Goal: Find specific page/section: Find specific page/section

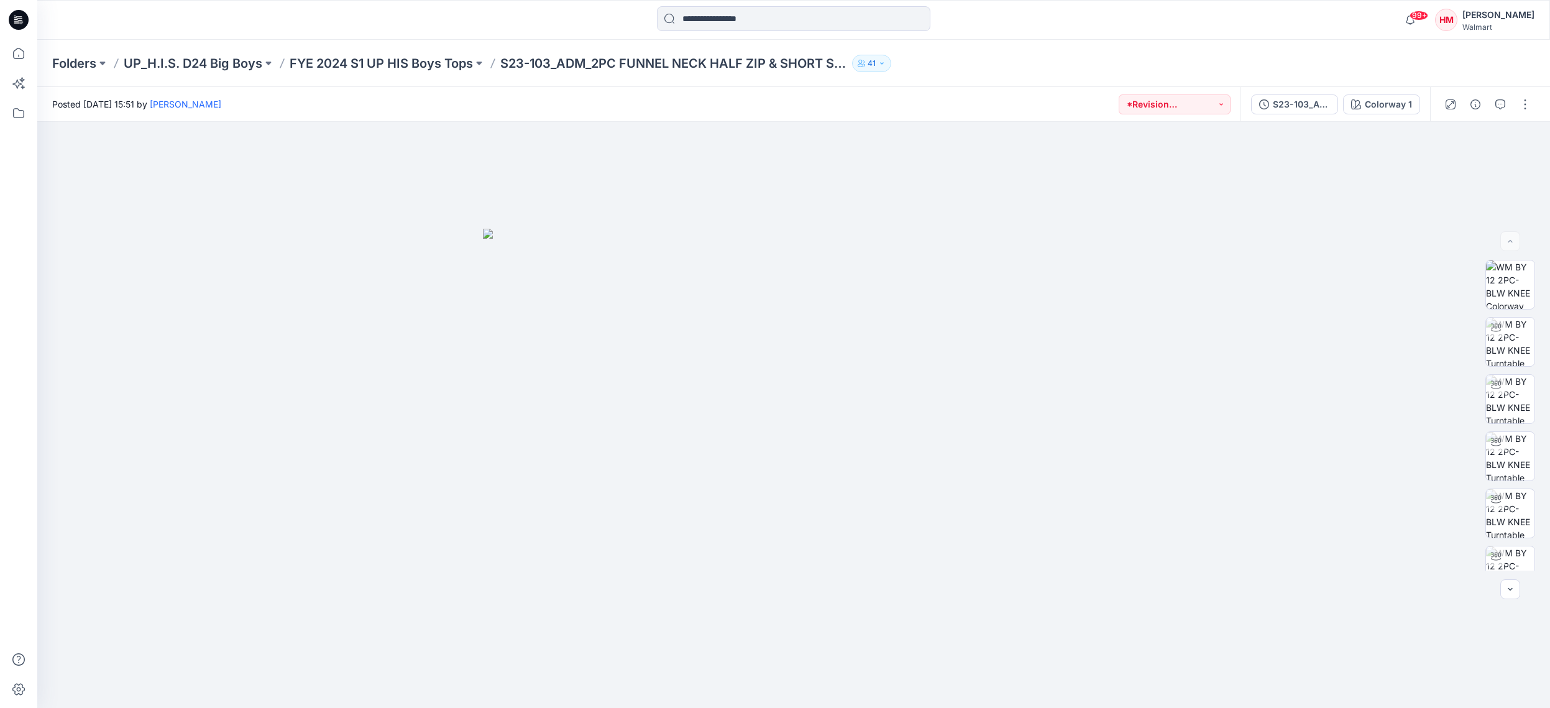
click at [52, 74] on div "Folders UP_H.I.S. D24 Big Boys FYE 2024 S1 UP HIS Boys Tops S23-103_ADM_2PC FUN…" at bounding box center [793, 63] width 1513 height 47
click at [69, 65] on p "Folders" at bounding box center [74, 63] width 44 height 17
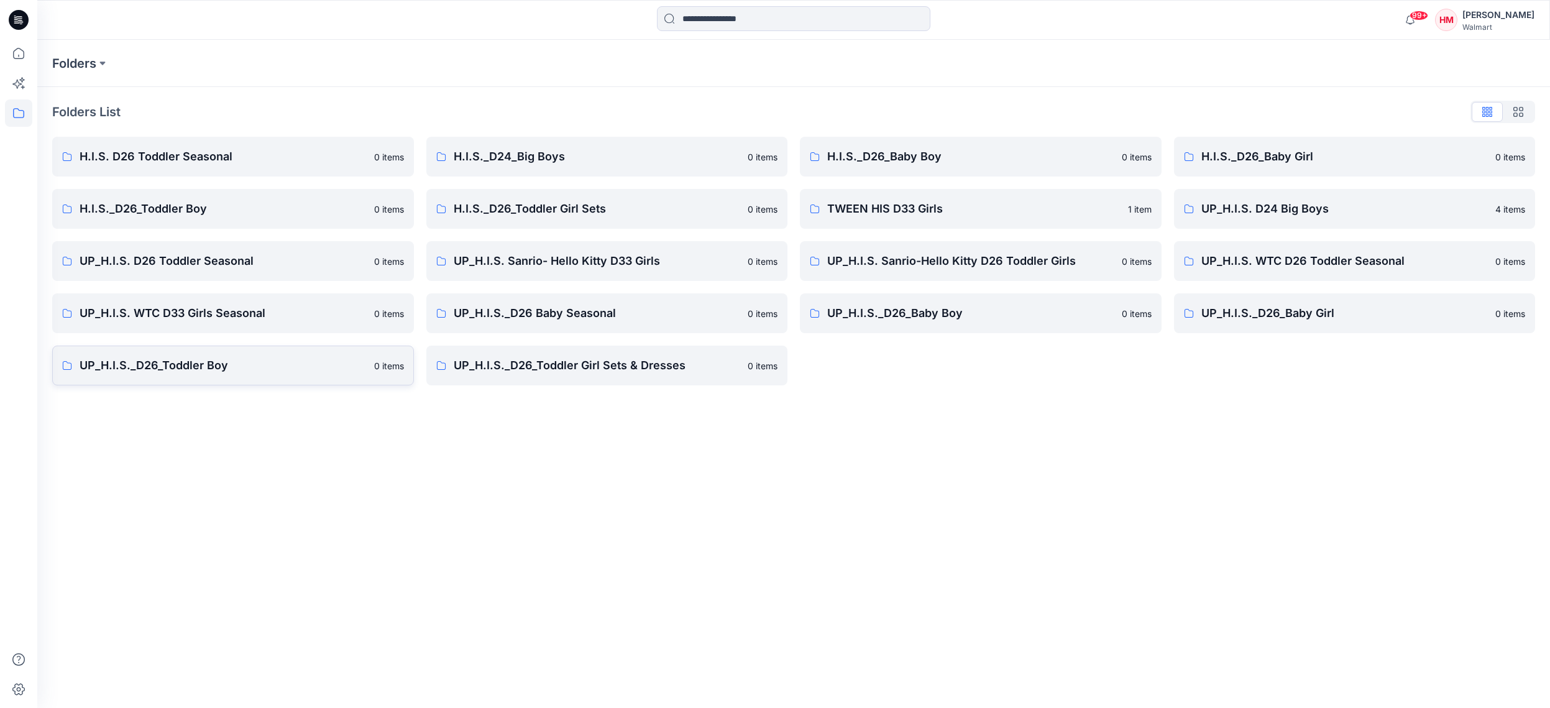
click at [174, 366] on p "UP_H.I.S._D26_Toddler Boy" at bounding box center [223, 365] width 287 height 17
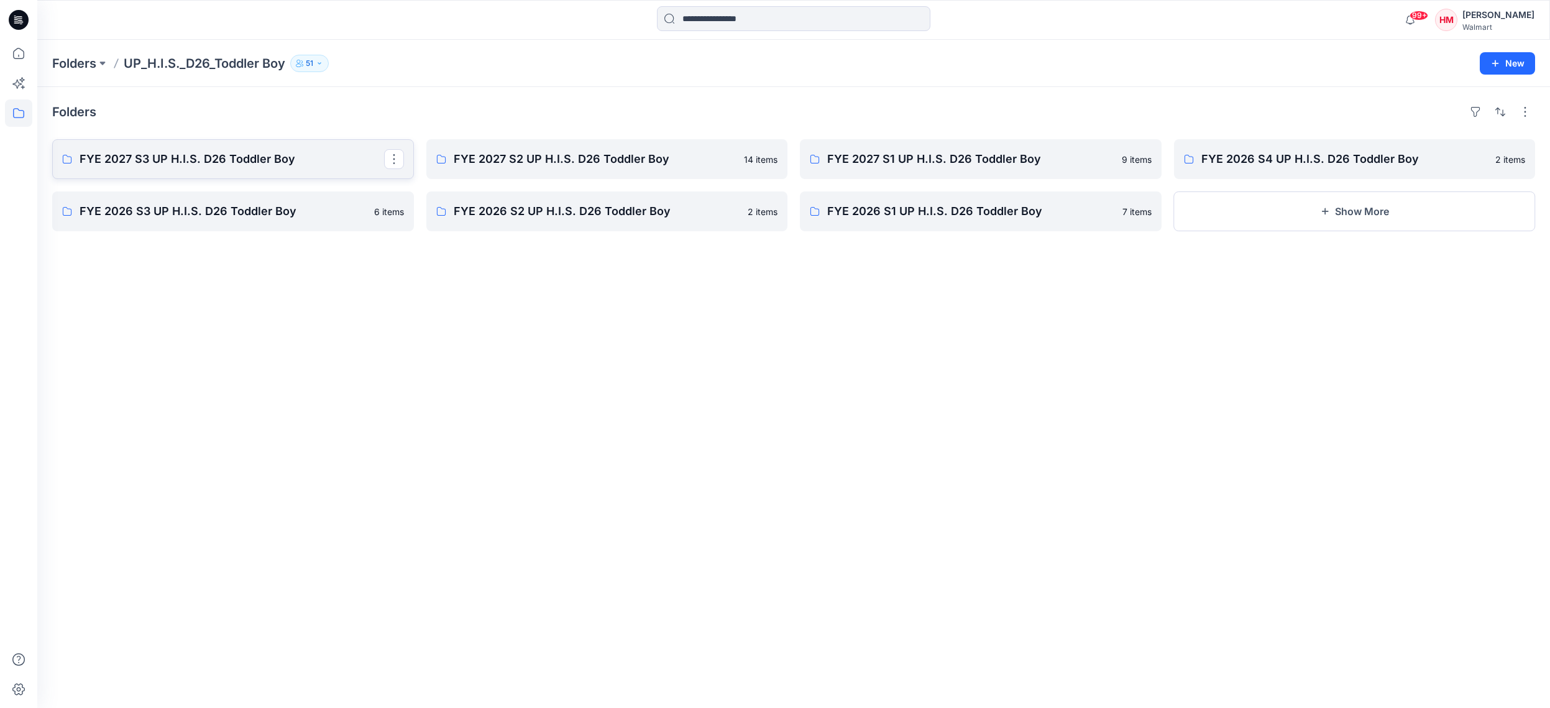
click at [232, 168] on link "FYE 2027 S3 UP H.I.S. D26 Toddler Boy" at bounding box center [233, 159] width 362 height 40
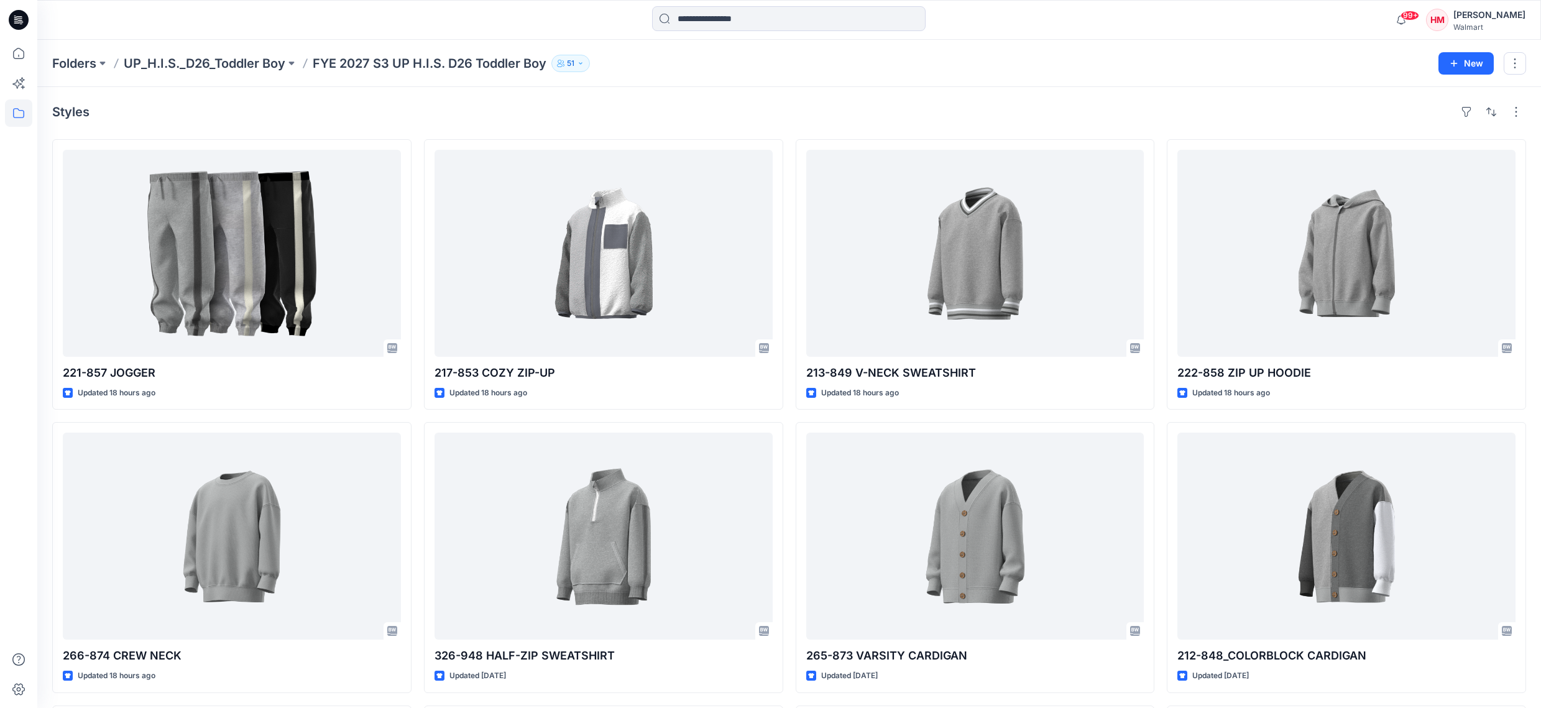
click at [589, 126] on div "Styles 221-857 JOGGER Updated 18 hours ago 266-874 CREW NECK Updated 18 hours a…" at bounding box center [789, 561] width 1504 height 949
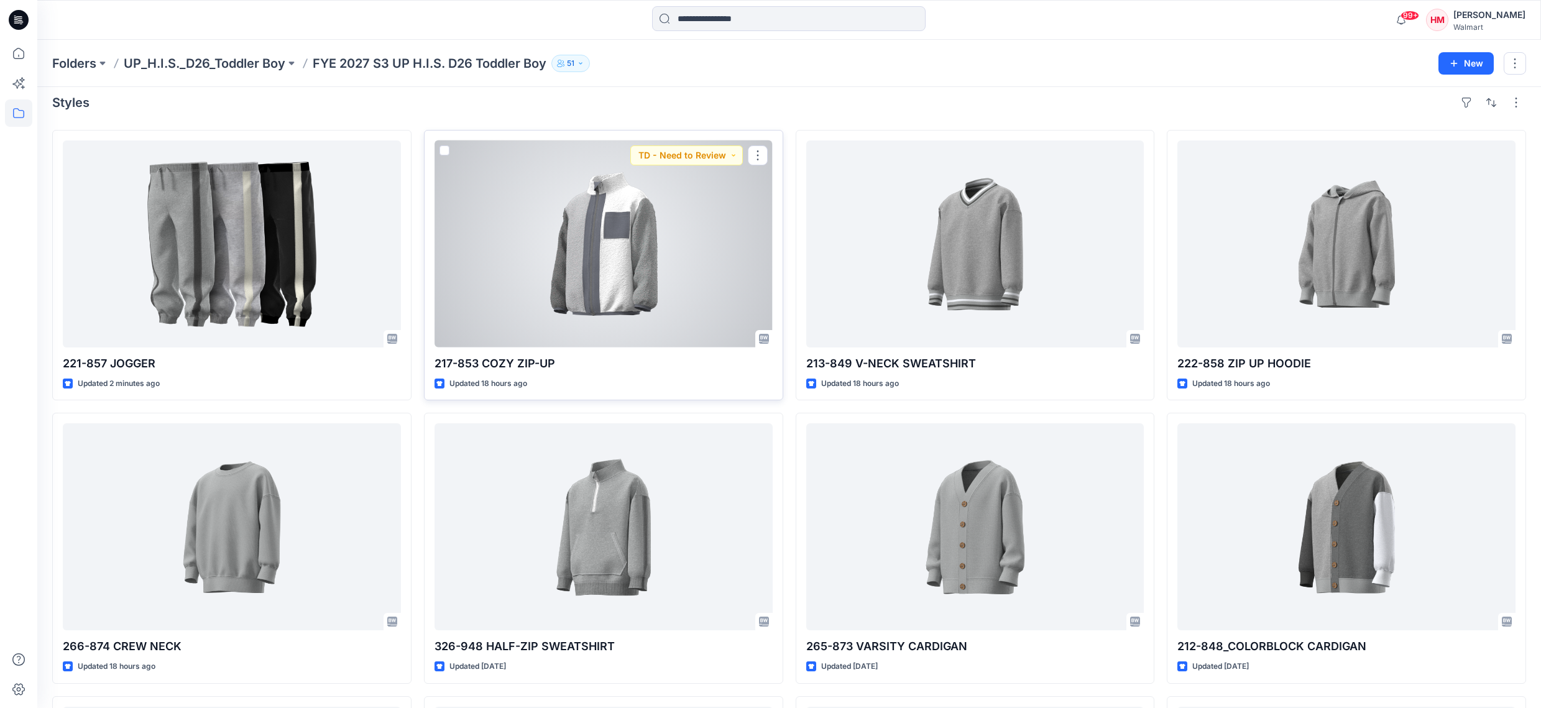
scroll to position [11, 0]
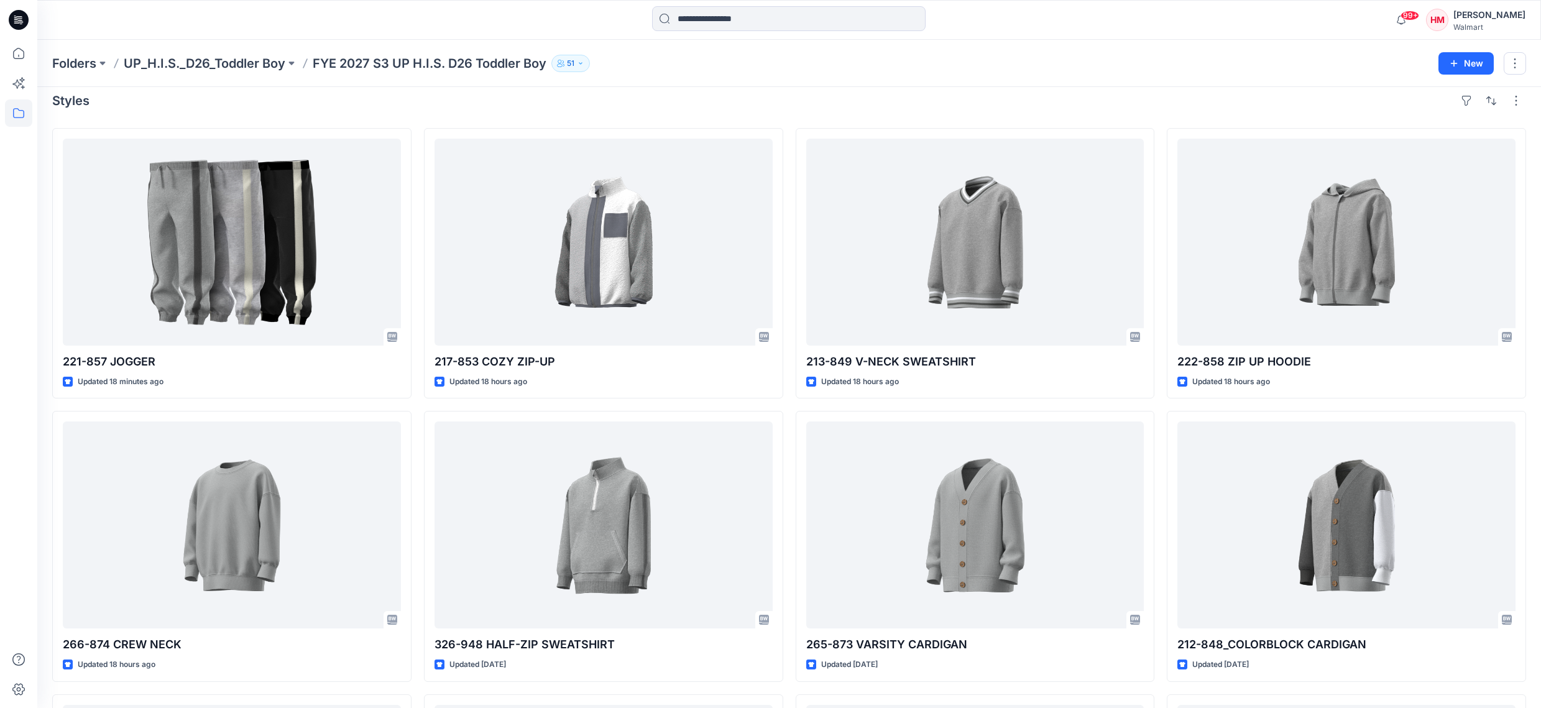
click at [454, 107] on div "Styles" at bounding box center [789, 101] width 1474 height 20
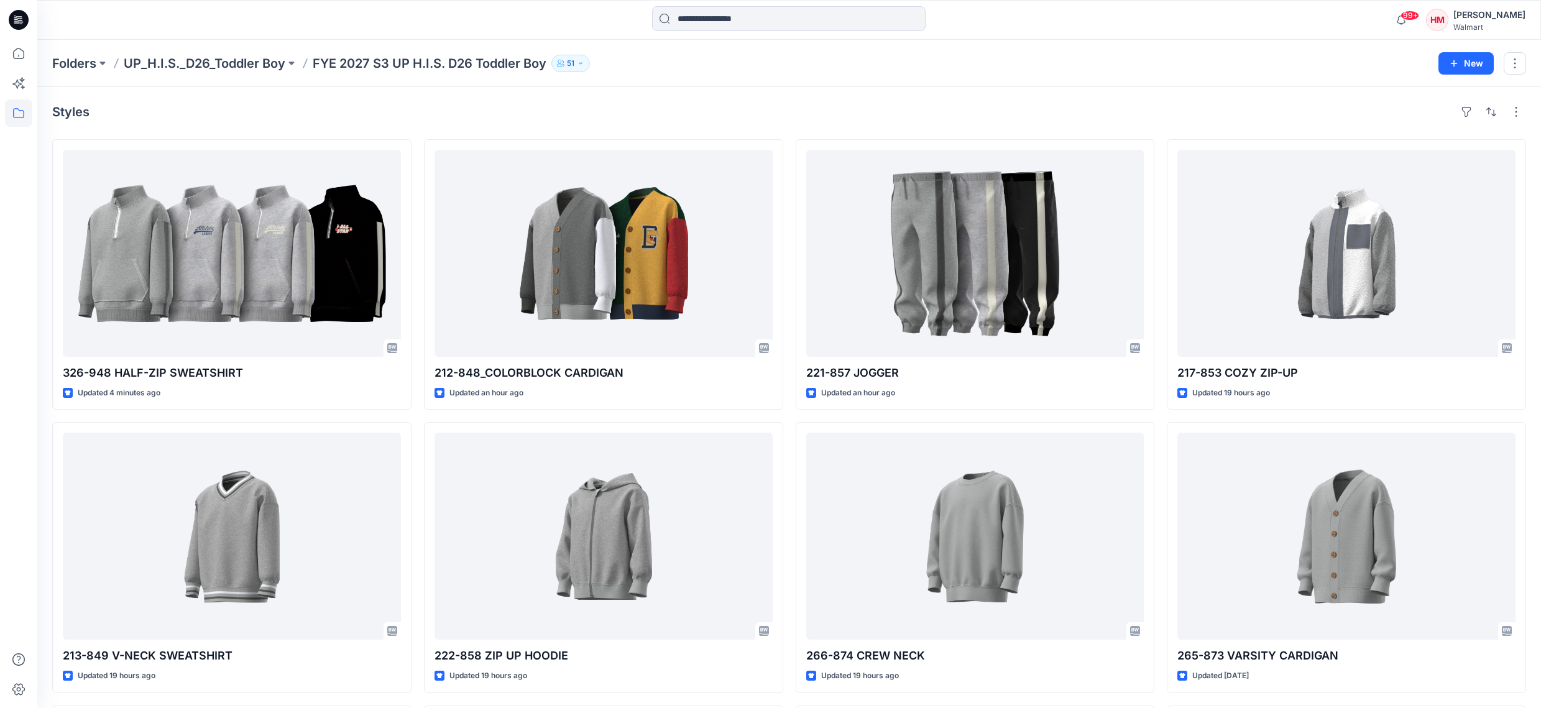
click at [556, 113] on div "Styles" at bounding box center [789, 112] width 1474 height 20
click at [644, 126] on div "Styles 326-948 HALF-ZIP SWEATSHIRT Updated an hour ago 213-849 V-NECK SWEATSHIR…" at bounding box center [789, 561] width 1504 height 949
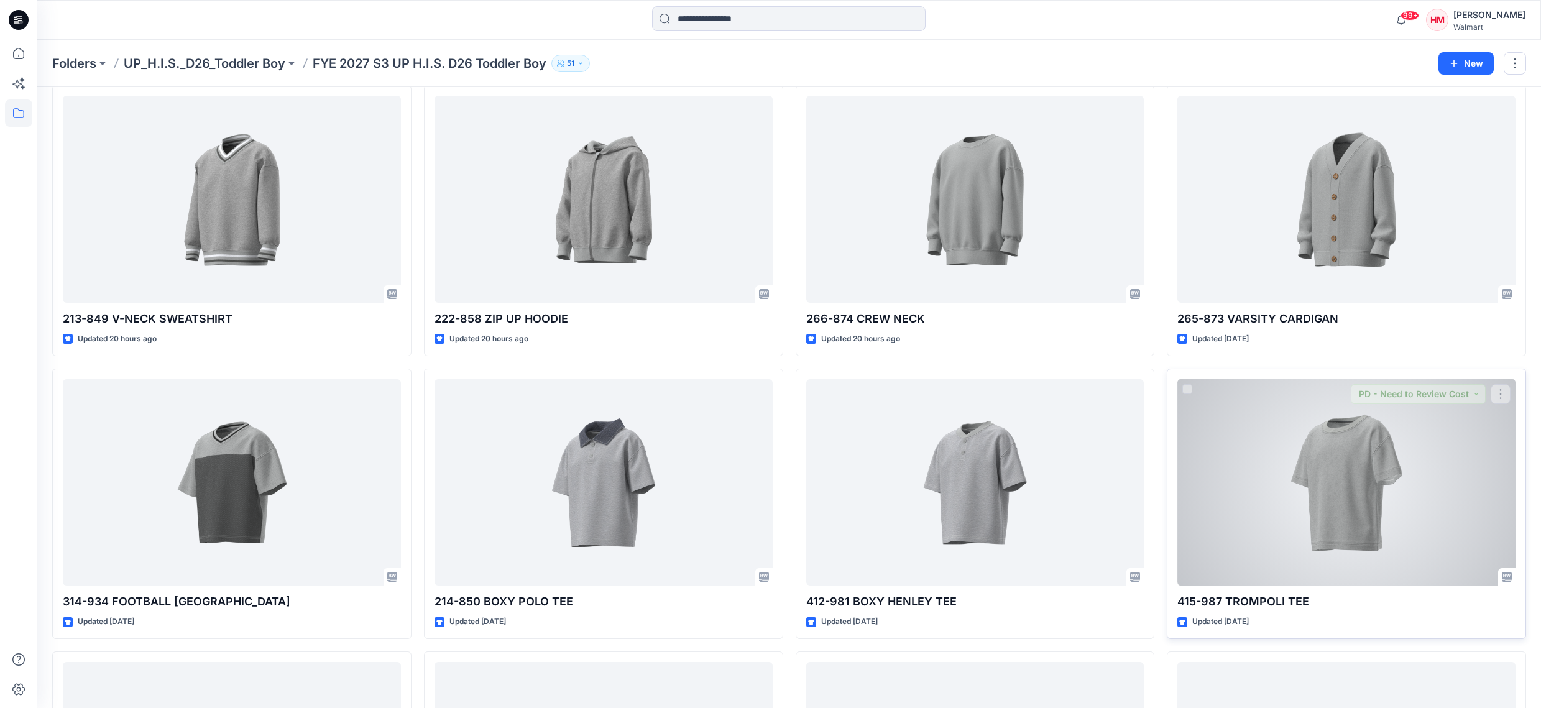
scroll to position [332, 0]
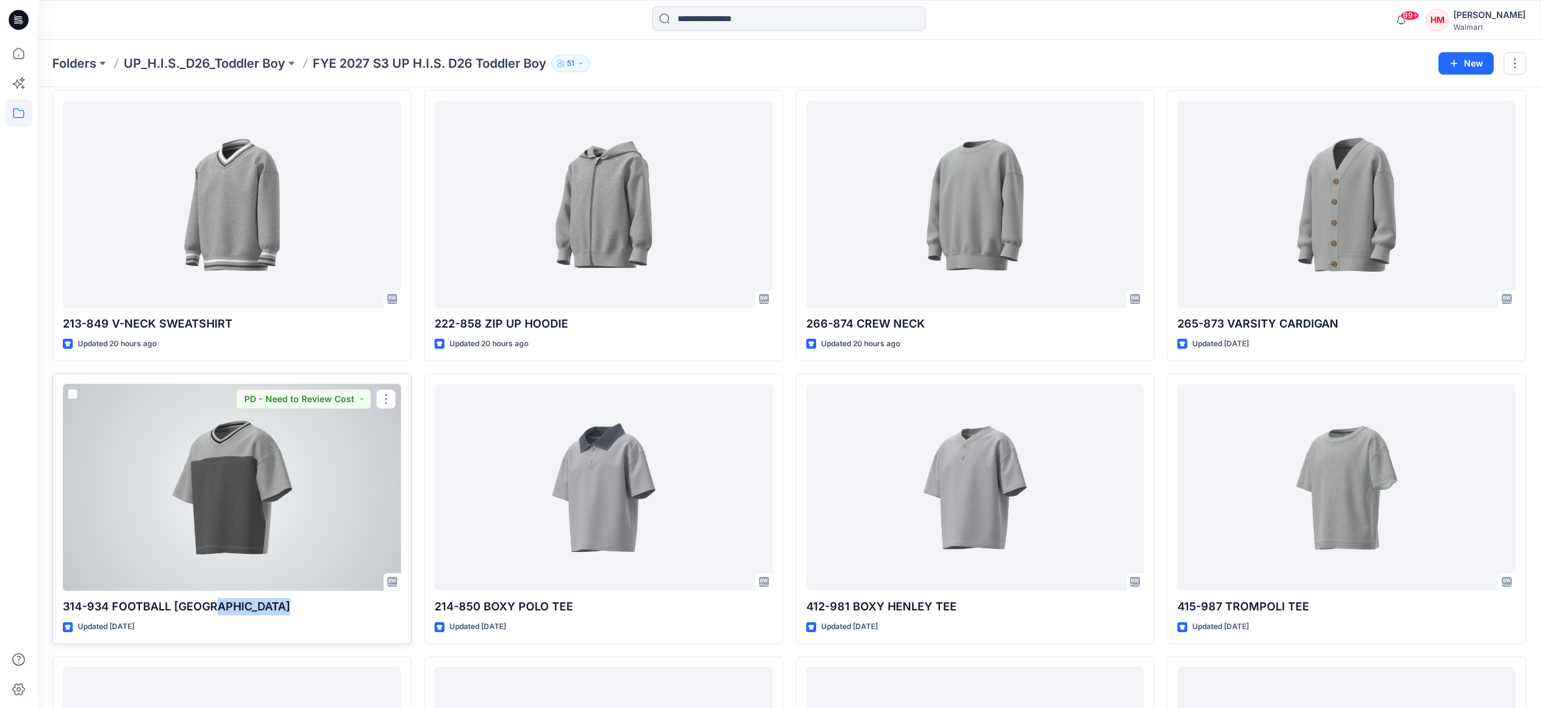
drag, startPoint x: 211, startPoint y: 605, endPoint x: 60, endPoint y: 612, distance: 150.6
click at [56, 615] on div "314-934 FOOTBALL JERSEY Updated 3 days ago PD - Need to Review Cost" at bounding box center [231, 509] width 359 height 270
click at [94, 571] on div at bounding box center [232, 487] width 338 height 207
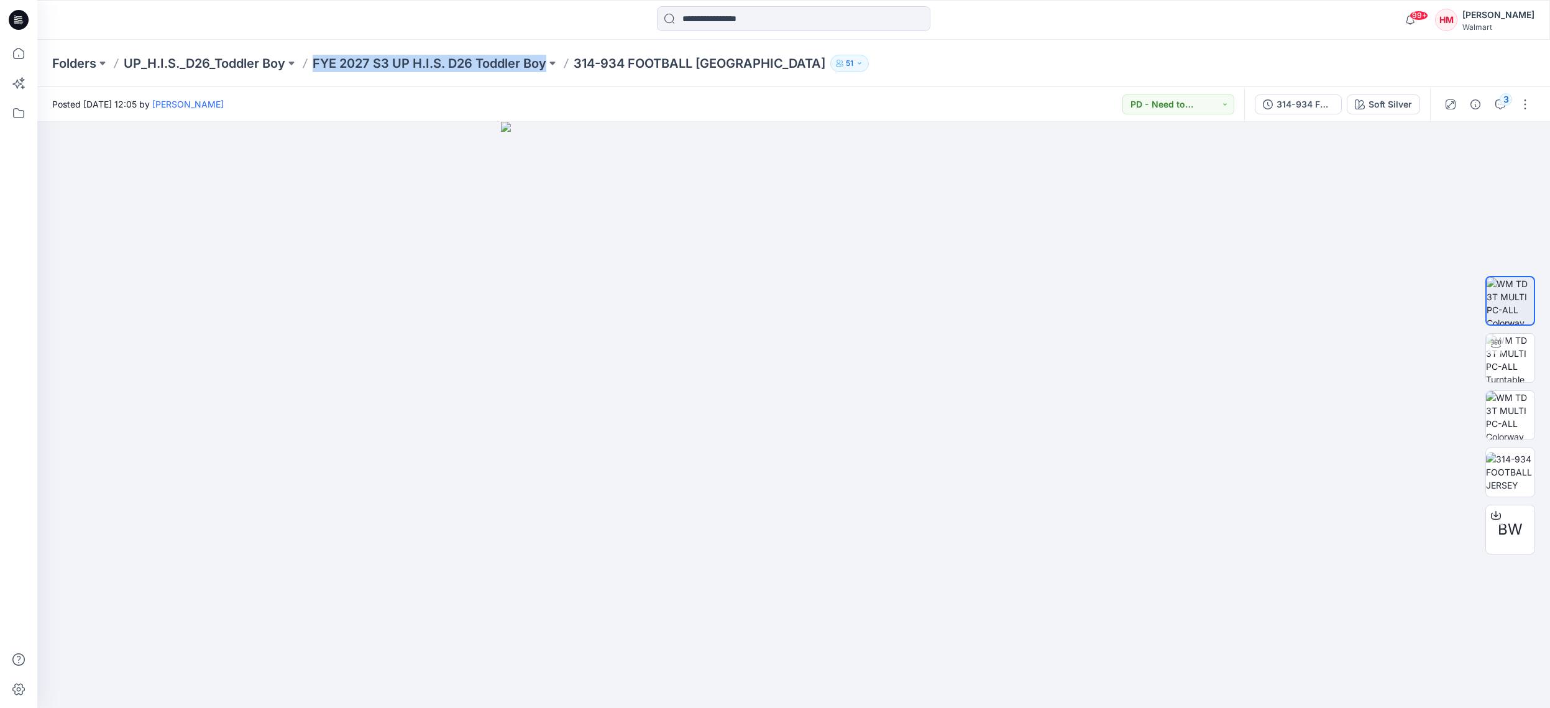
drag, startPoint x: 311, startPoint y: 77, endPoint x: 323, endPoint y: 71, distance: 13.3
click at [318, 73] on div "Folders UP_H.I.S._D26_Toddler Boy FYE 2027 S3 UP H.I.S. D26 Toddler Boy 314-934…" at bounding box center [793, 63] width 1513 height 47
click at [592, 83] on div "Folders UP_H.I.S._D26_Toddler Boy FYE 2027 S3 UP H.I.S. D26 Toddler Boy 314-934…" at bounding box center [793, 63] width 1513 height 47
drag, startPoint x: 584, startPoint y: 70, endPoint x: 747, endPoint y: 65, distance: 162.3
click at [747, 65] on div "Folders UP_H.I.S._D26_Toddler Boy FYE 2027 S3 UP H.I.S. D26 Toddler Boy 314-934…" at bounding box center [793, 63] width 1513 height 47
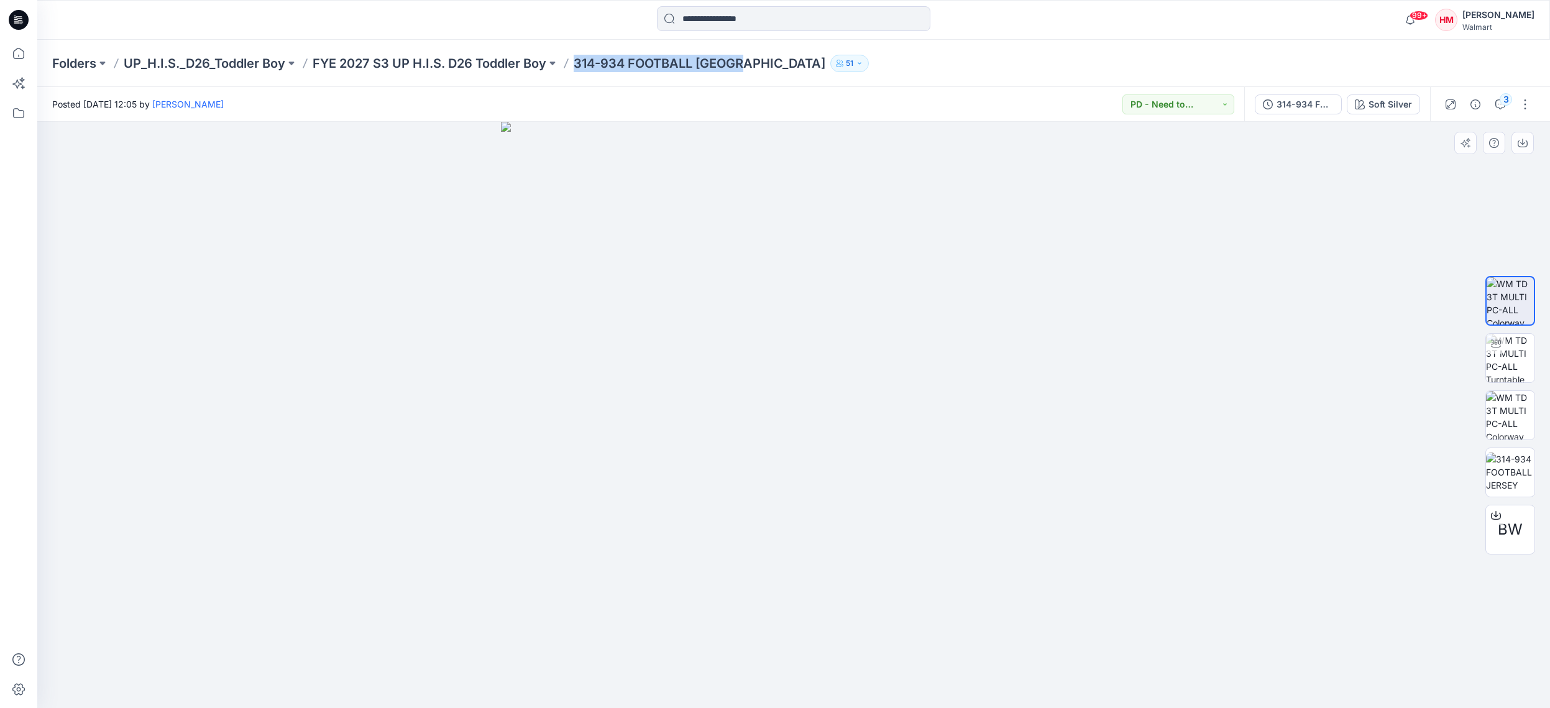
copy p "314-934 FOOTBALL [GEOGRAPHIC_DATA]"
click at [255, 60] on p "UP_H.I.S._D26_Toddler Boy" at bounding box center [205, 63] width 162 height 17
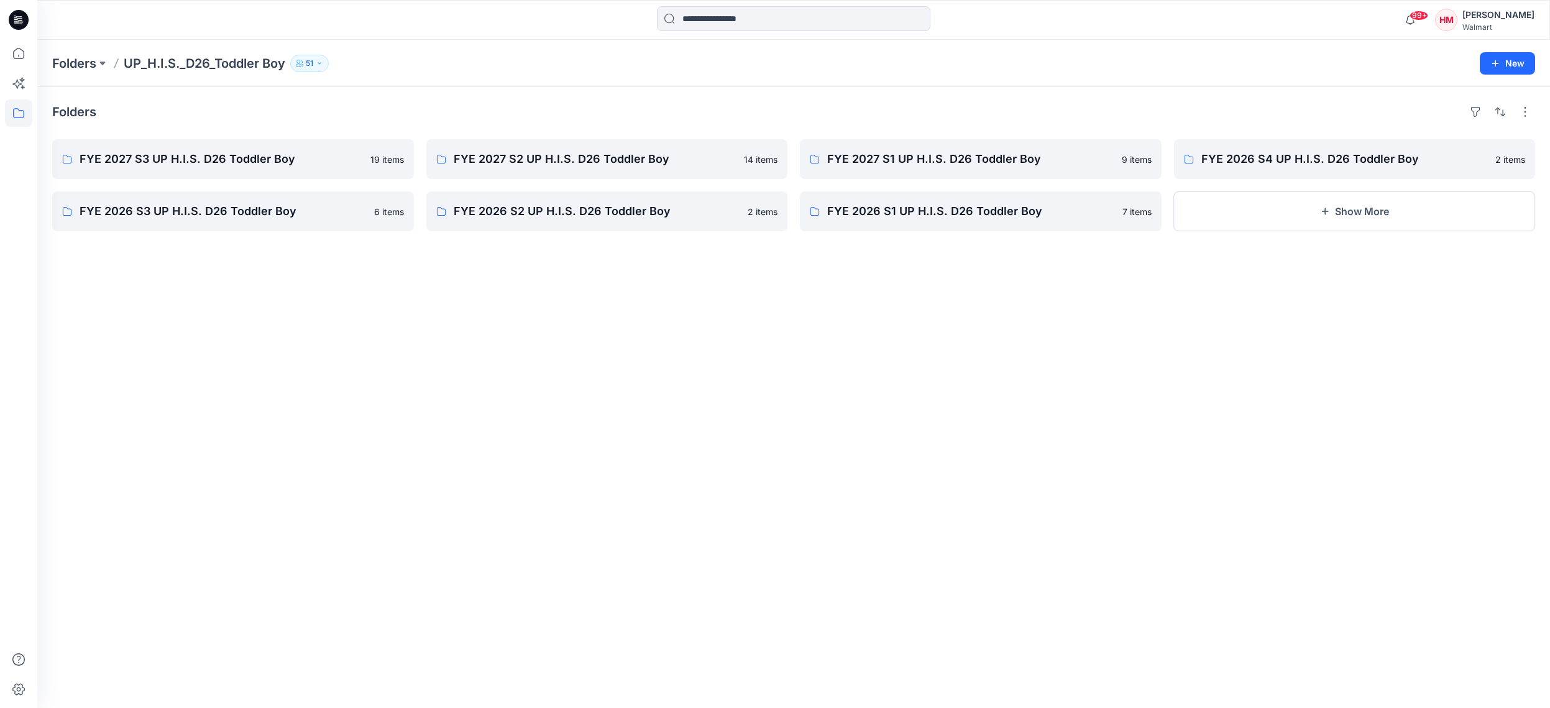
click at [489, 296] on div "Folders FYE 2027 S3 UP H.I.S. D26 Toddler Boy 19 items FYE 2026 S3 UP H.I.S. D2…" at bounding box center [793, 397] width 1513 height 621
click at [259, 160] on p "FYE 2027 S3 UP H.I.S. D26 Toddler Boy" at bounding box center [232, 158] width 305 height 17
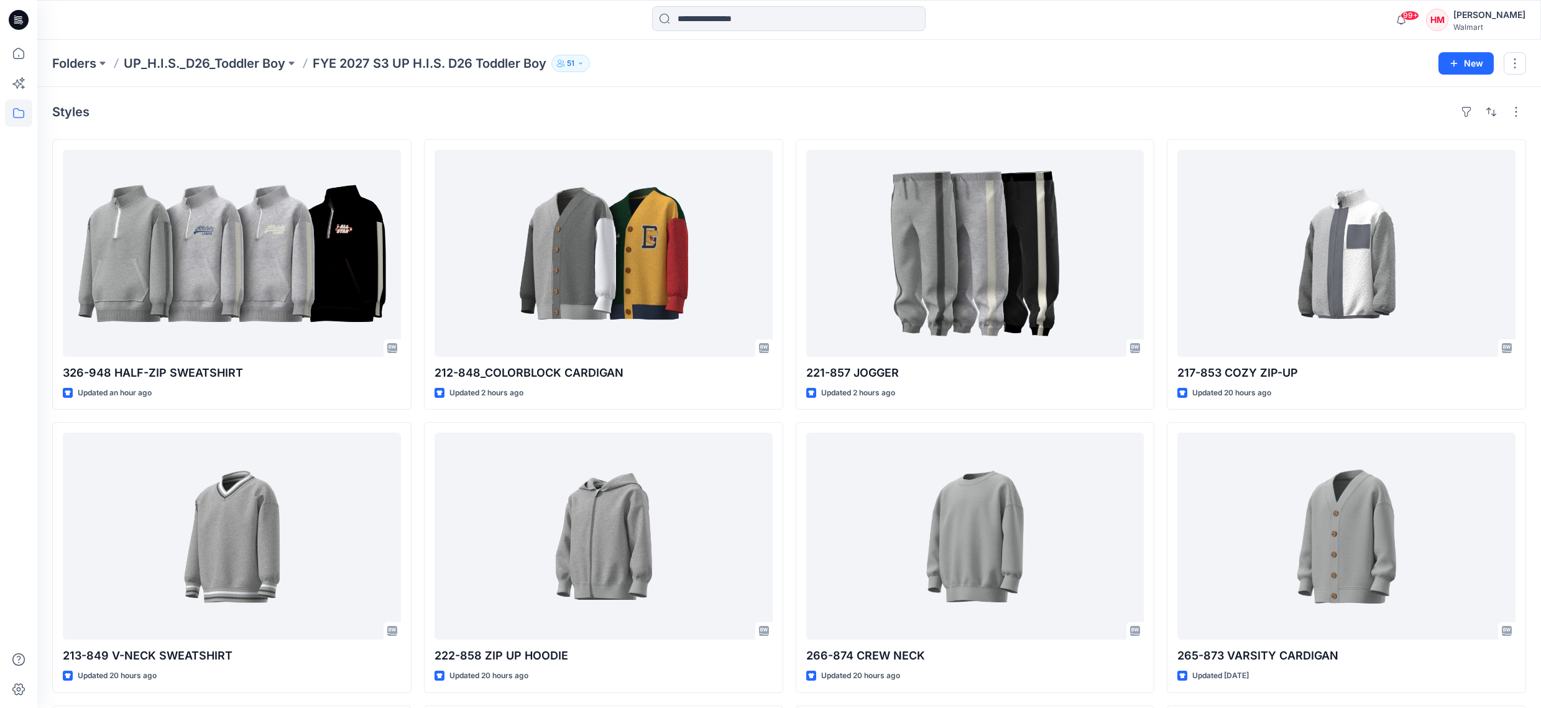
click at [465, 111] on div "Styles" at bounding box center [789, 112] width 1474 height 20
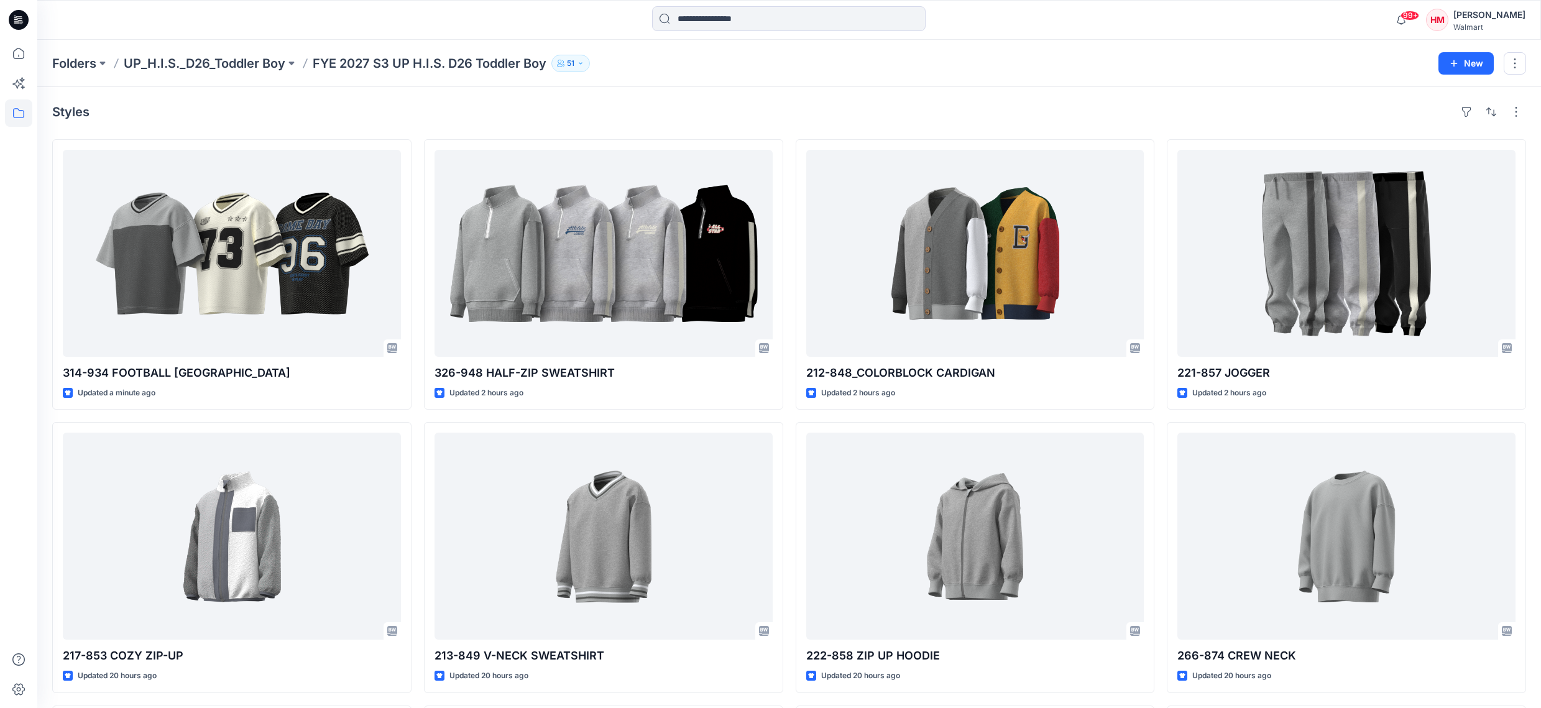
click at [700, 106] on div "Styles" at bounding box center [789, 112] width 1474 height 20
click at [735, 120] on div "Styles" at bounding box center [789, 112] width 1474 height 20
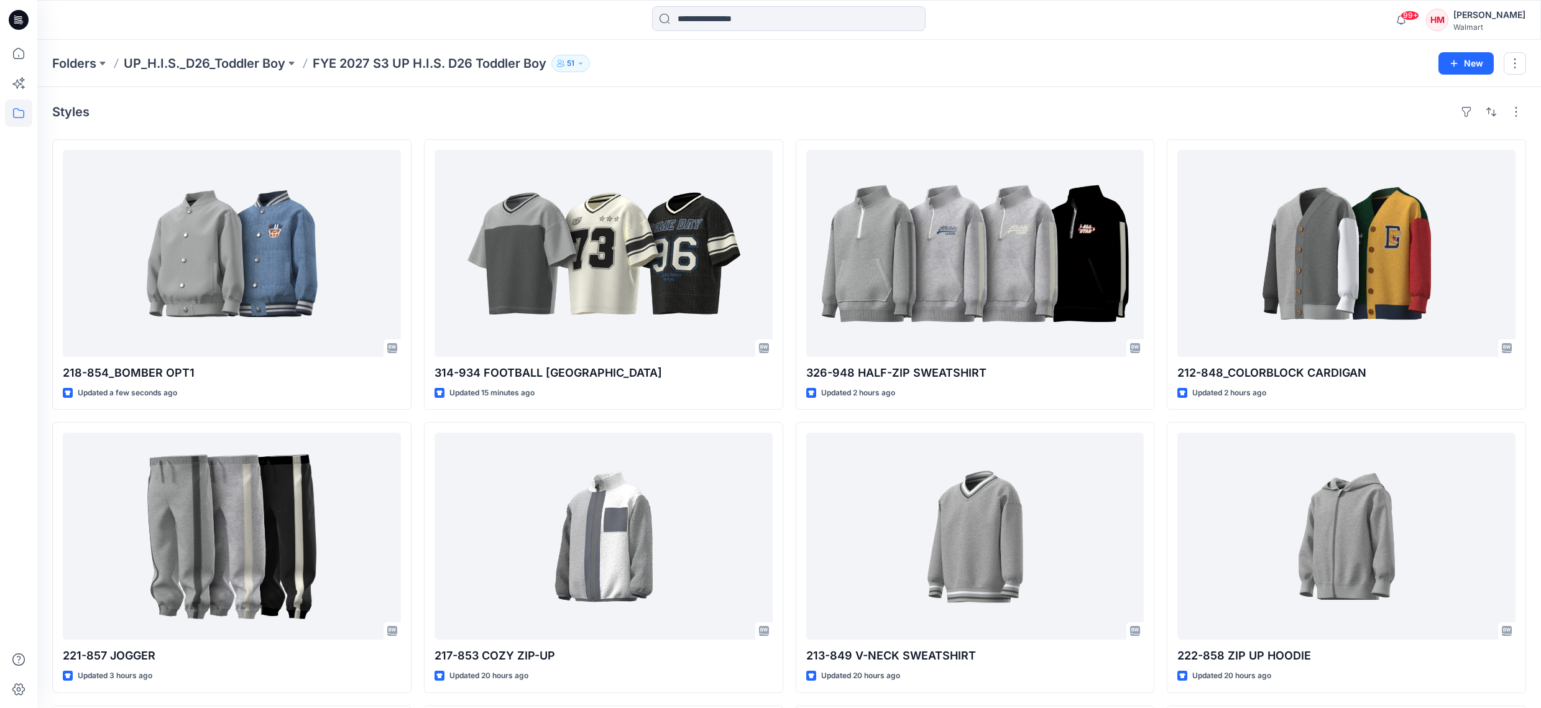
drag, startPoint x: 657, startPoint y: 116, endPoint x: 672, endPoint y: 114, distance: 15.1
click at [656, 114] on div "Styles" at bounding box center [789, 112] width 1474 height 20
click at [655, 116] on div "Styles" at bounding box center [789, 112] width 1474 height 20
